Goal: Check status: Check status

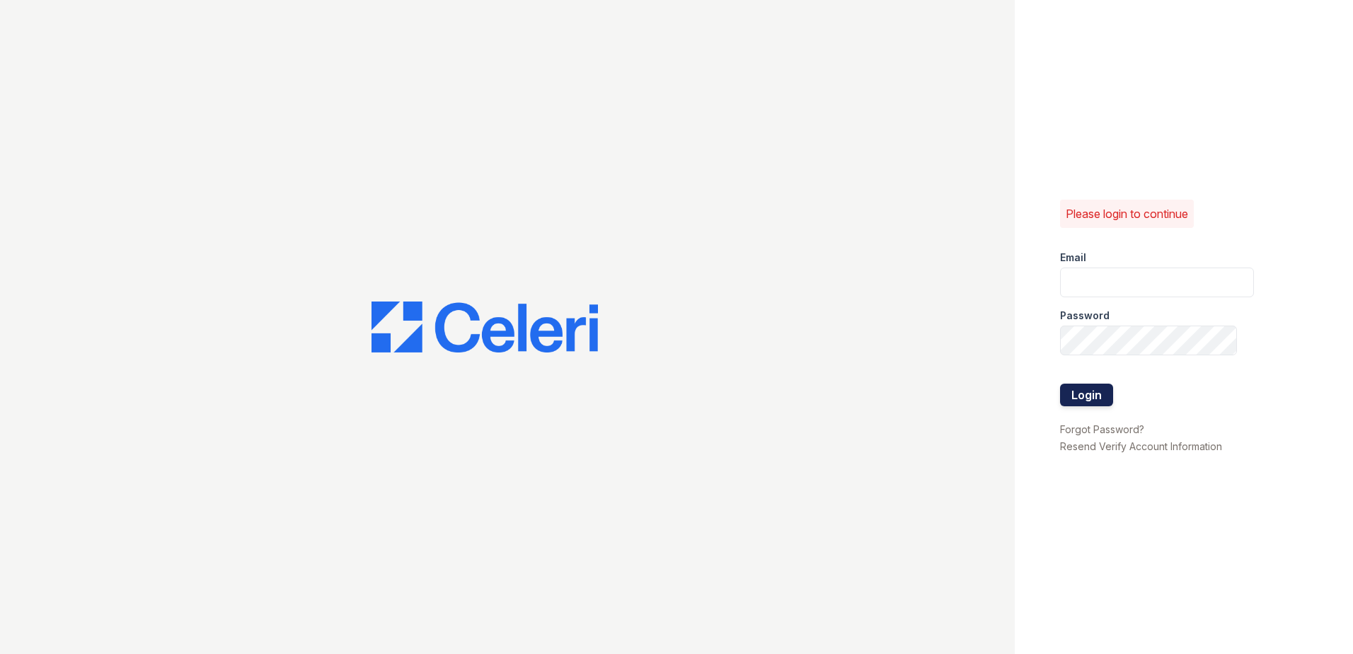
type input "[EMAIL_ADDRESS][DOMAIN_NAME]"
click at [1086, 399] on button "Login" at bounding box center [1086, 394] width 53 height 23
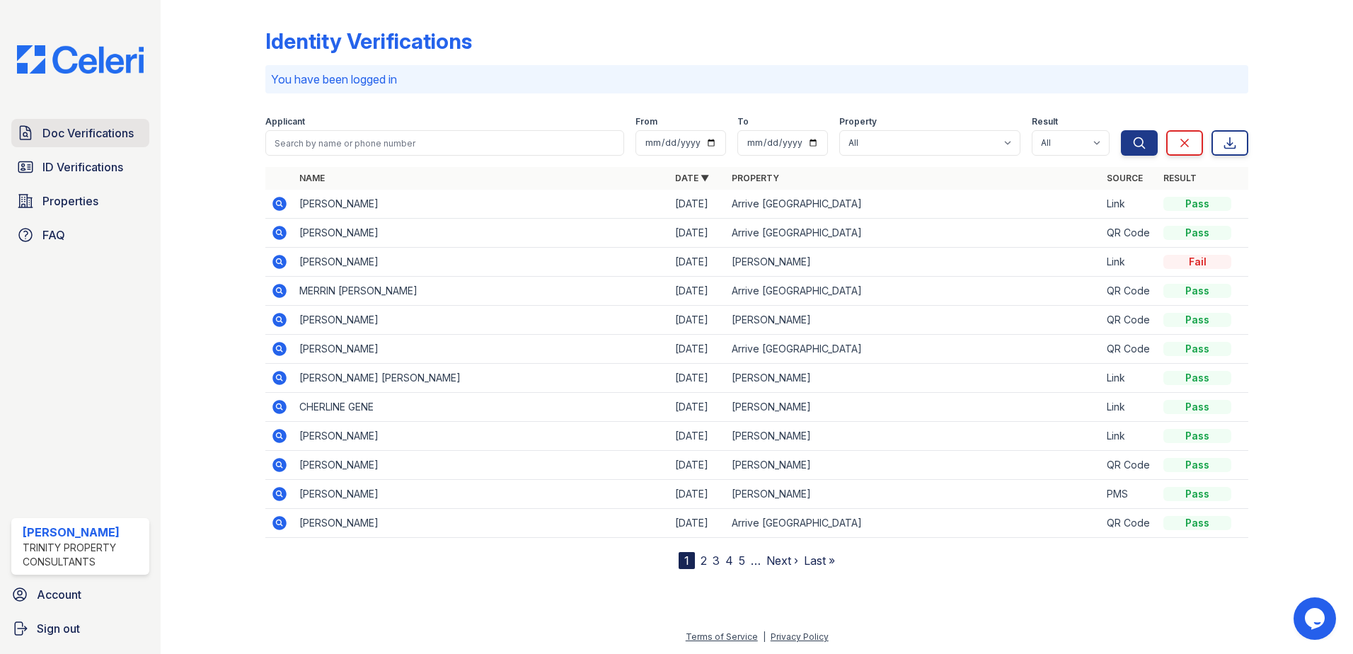
click at [78, 129] on span "Doc Verifications" at bounding box center [87, 133] width 91 height 17
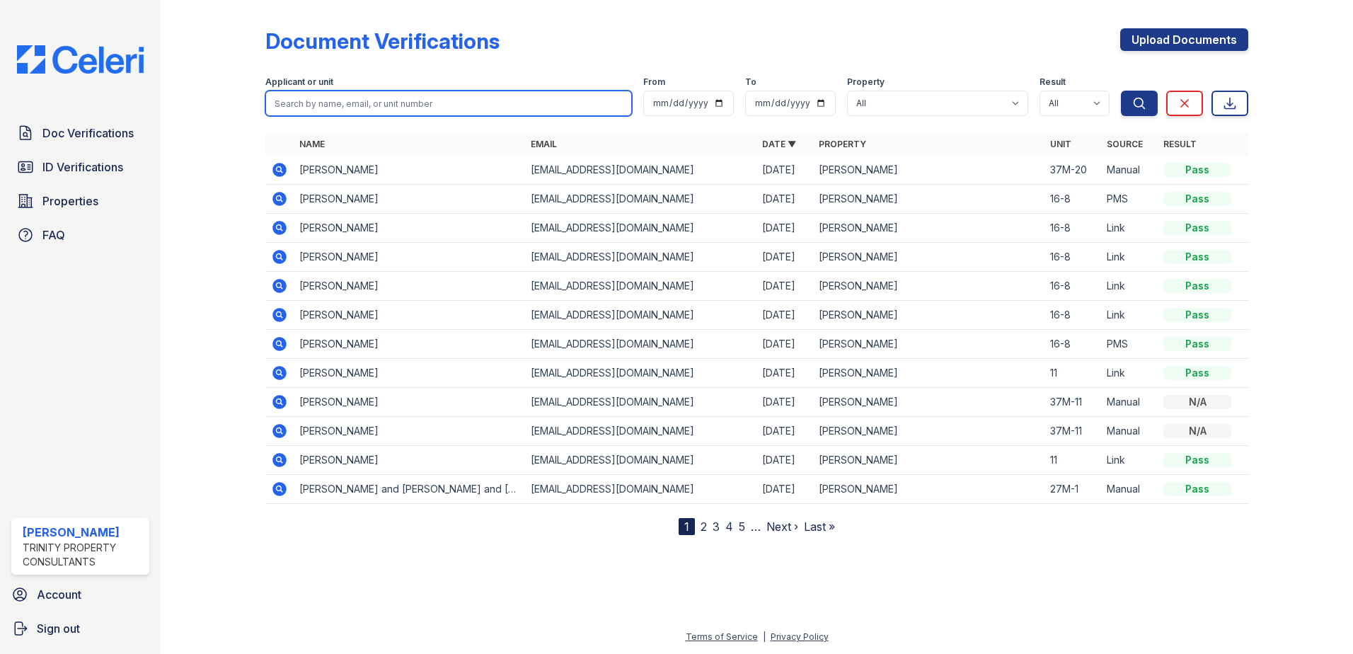
click at [337, 101] on input "search" at bounding box center [448, 103] width 366 height 25
click at [332, 106] on input "search" at bounding box center [448, 103] width 366 height 25
type input "sandra"
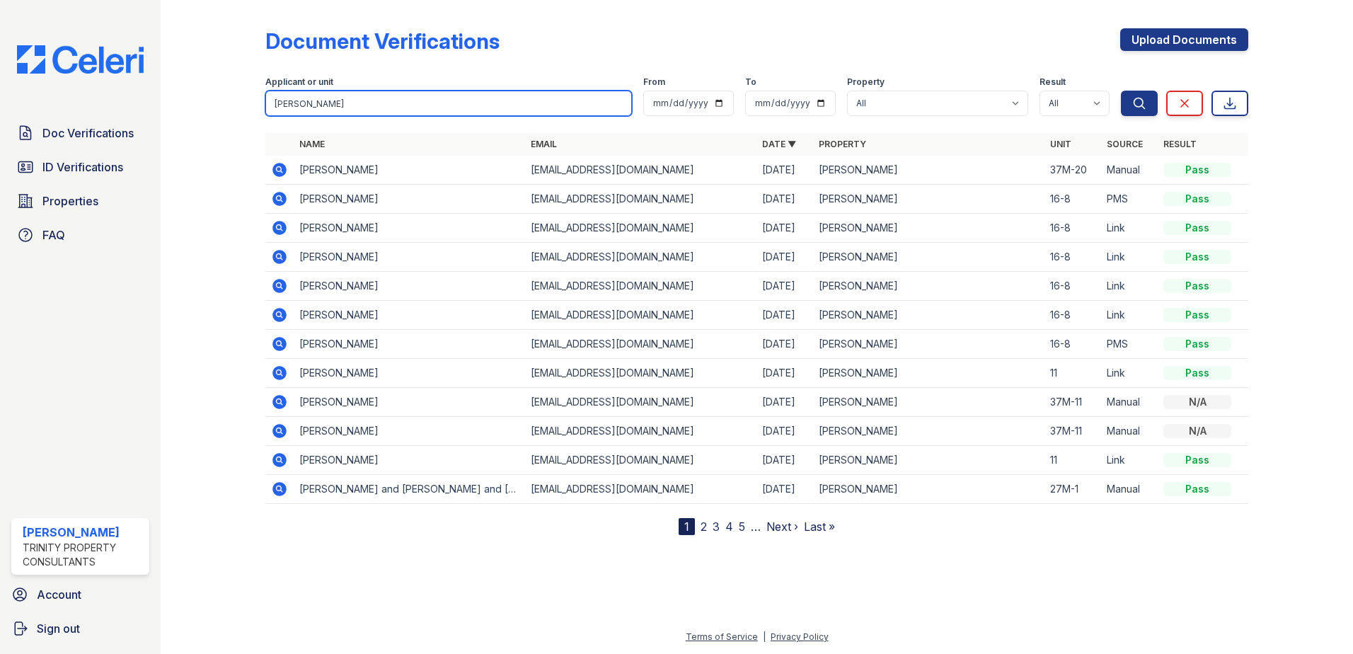
click at [1121, 91] on button "Search" at bounding box center [1139, 103] width 37 height 25
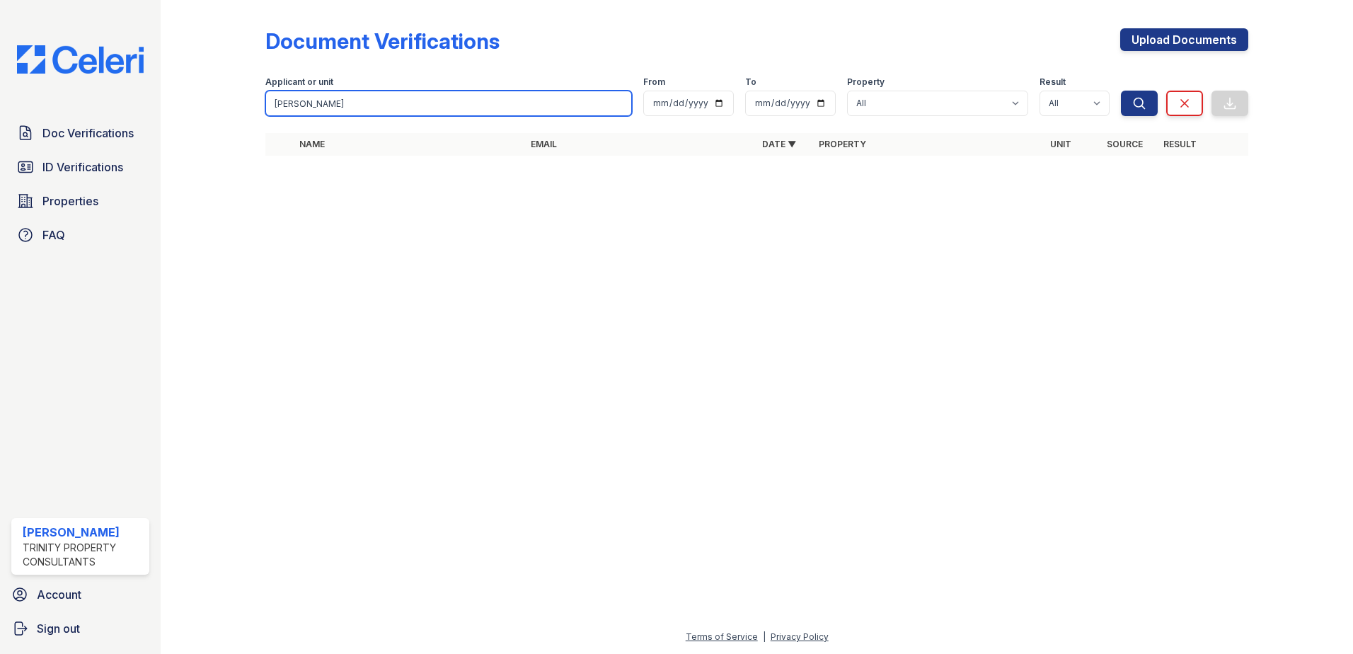
drag, startPoint x: 332, startPoint y: 106, endPoint x: 209, endPoint y: 91, distance: 124.0
click at [209, 91] on div "Document Verifications Upload Documents Filter Applicant or unit sandra From To…" at bounding box center [756, 96] width 1147 height 192
click at [346, 106] on input "search" at bounding box center [448, 103] width 366 height 25
type input "ramirez"
click at [1121, 91] on button "Search" at bounding box center [1139, 103] width 37 height 25
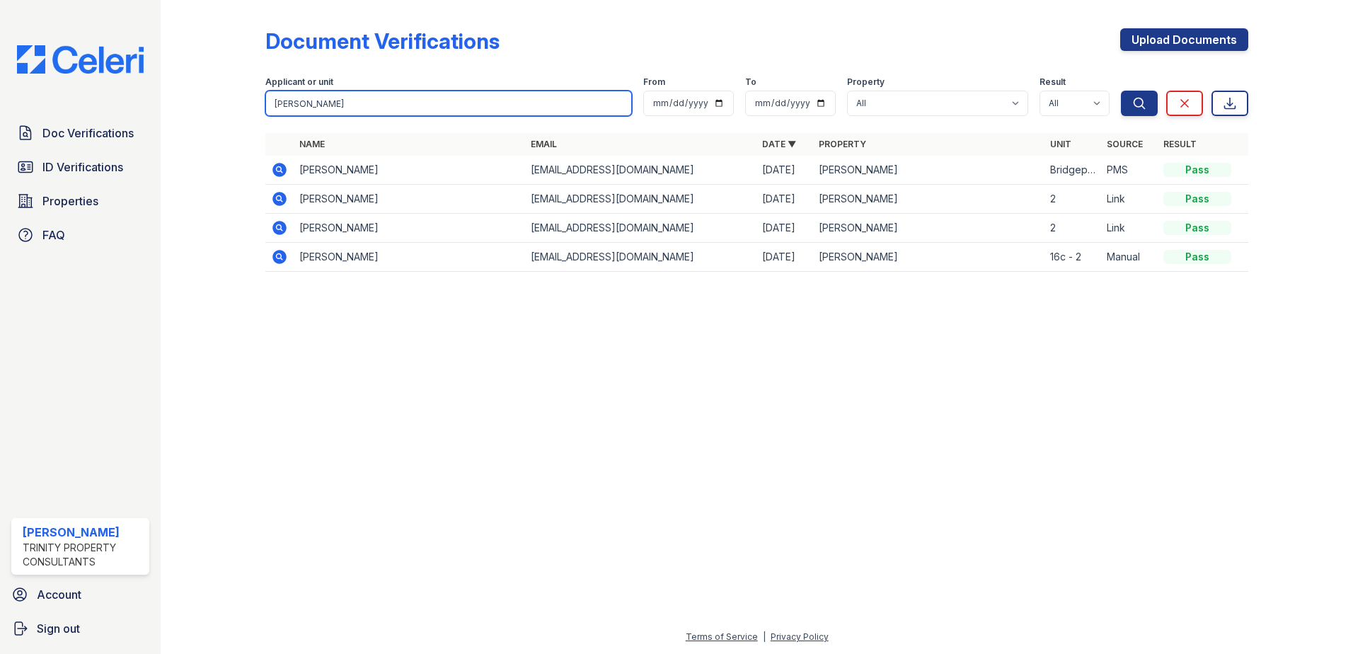
drag, startPoint x: 323, startPoint y: 99, endPoint x: 246, endPoint y: 91, distance: 76.8
click at [246, 91] on div "Document Verifications Upload Documents Filter Applicant or unit ramirez From T…" at bounding box center [756, 154] width 1147 height 308
click at [516, 396] on div at bounding box center [756, 468] width 1147 height 320
